Goal: Task Accomplishment & Management: Manage account settings

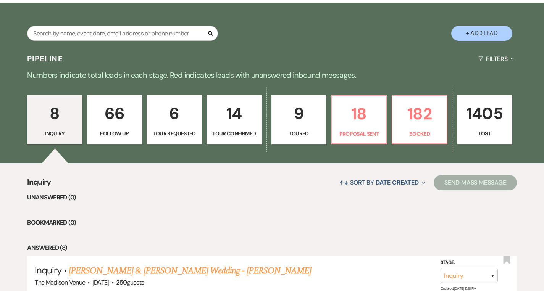
scroll to position [131, 0]
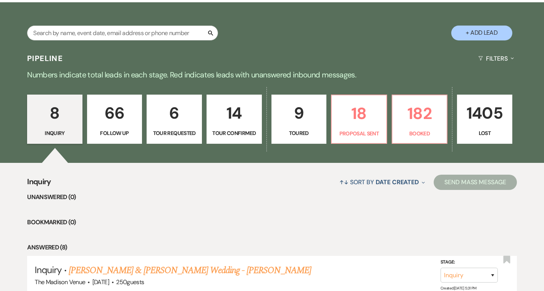
drag, startPoint x: 0, startPoint y: 0, endPoint x: 24, endPoint y: 185, distance: 186.2
click at [82, 153] on div "8 Inquiry 66 Follow Up 6 Tour Requested 14 Tour Confirmed 9 Toured 18 Proposal …" at bounding box center [272, 124] width 544 height 78
select select "9"
select select "5"
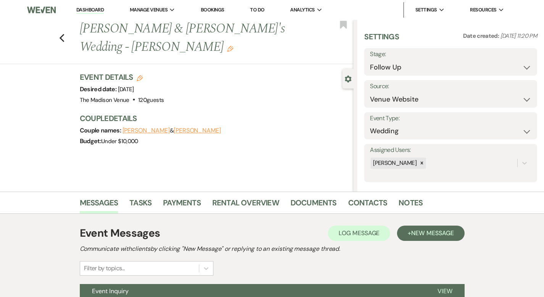
click at [309, 142] on div "Previous [PERSON_NAME] & [PERSON_NAME]'s Wedding - [PERSON_NAME] Edit Bookmark …" at bounding box center [176, 106] width 353 height 172
click at [101, 11] on link "Dashboard" at bounding box center [89, 9] width 27 height 7
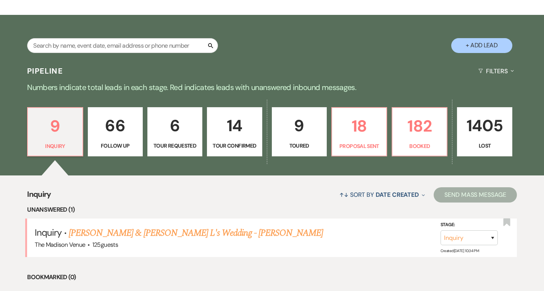
scroll to position [118, 0]
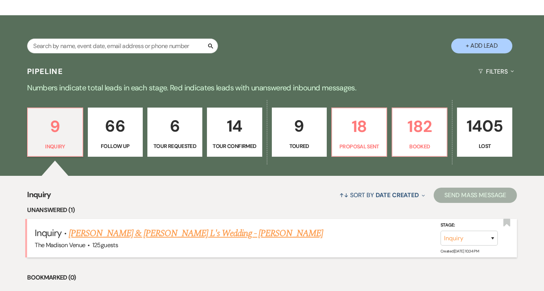
click at [101, 235] on link "[PERSON_NAME] & [PERSON_NAME] L's Wedding - [PERSON_NAME]" at bounding box center [196, 234] width 254 height 14
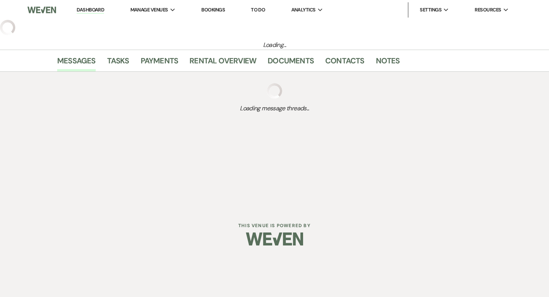
select select "17"
